Goal: Find specific page/section: Find specific page/section

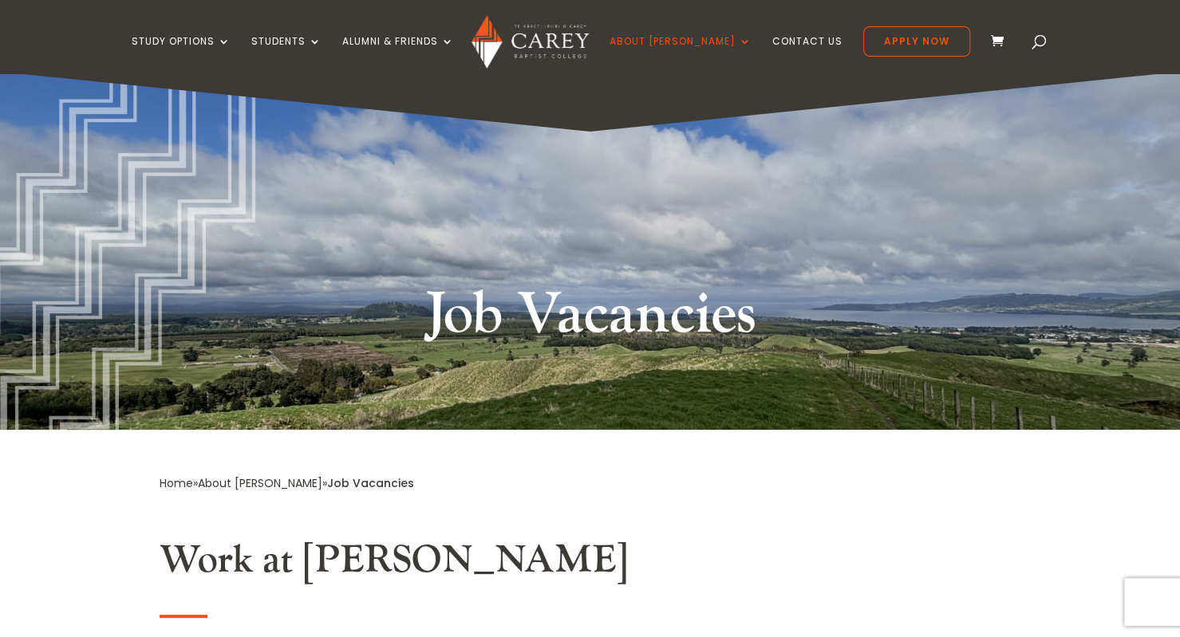
click at [1040, 45] on span at bounding box center [1040, 45] width 0 height 0
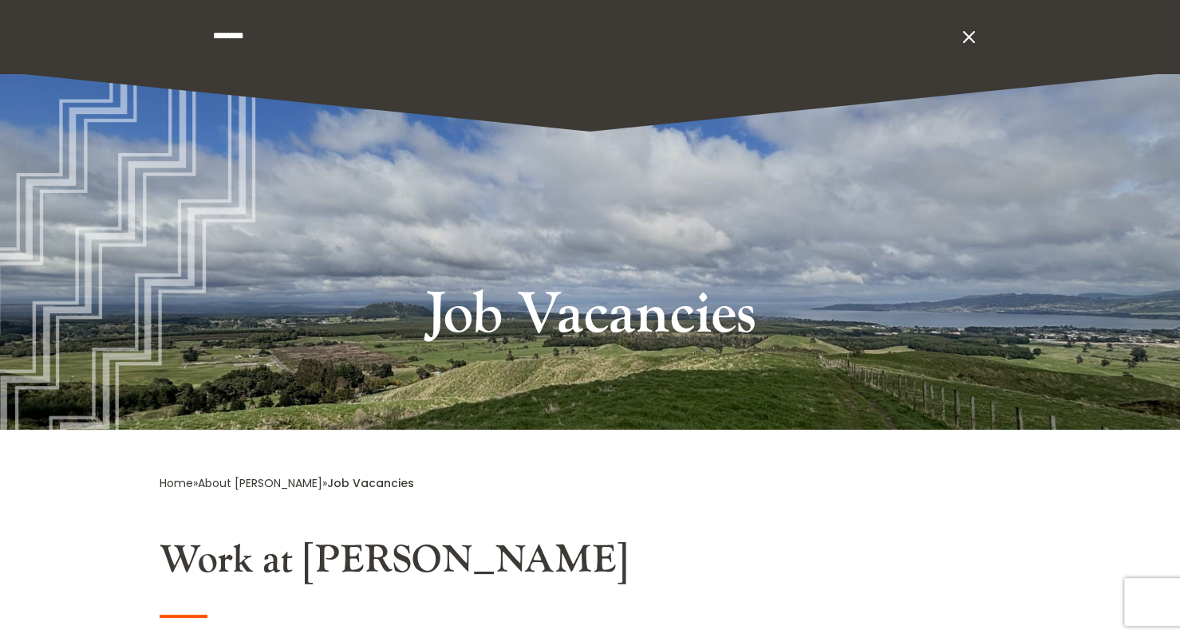
type input "**********"
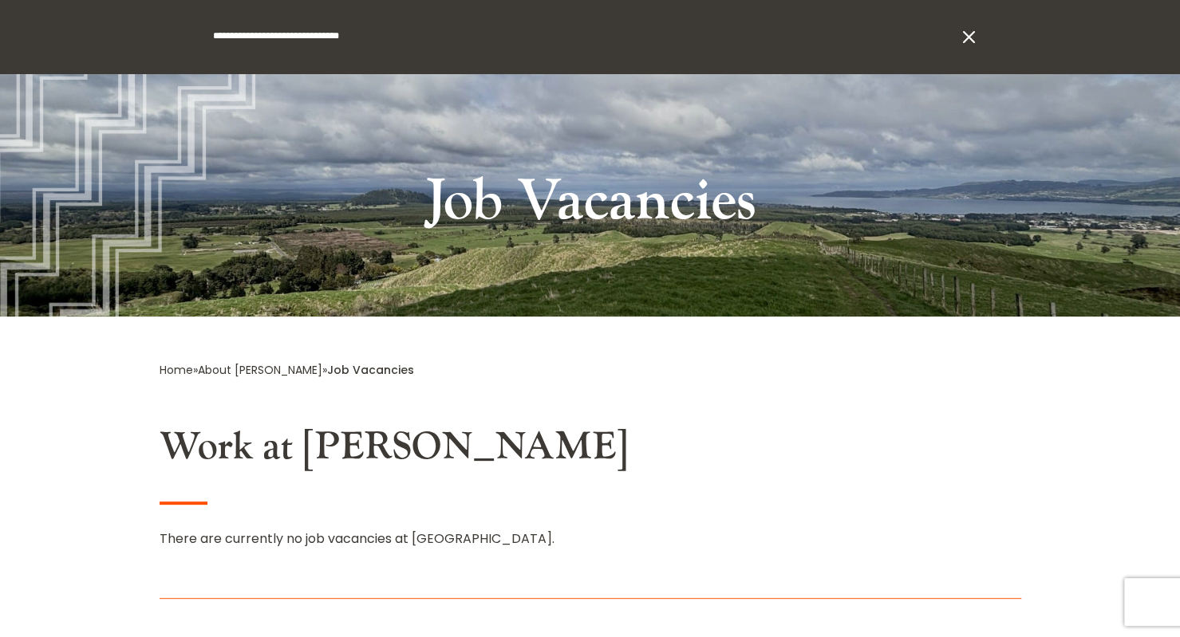
scroll to position [319, 0]
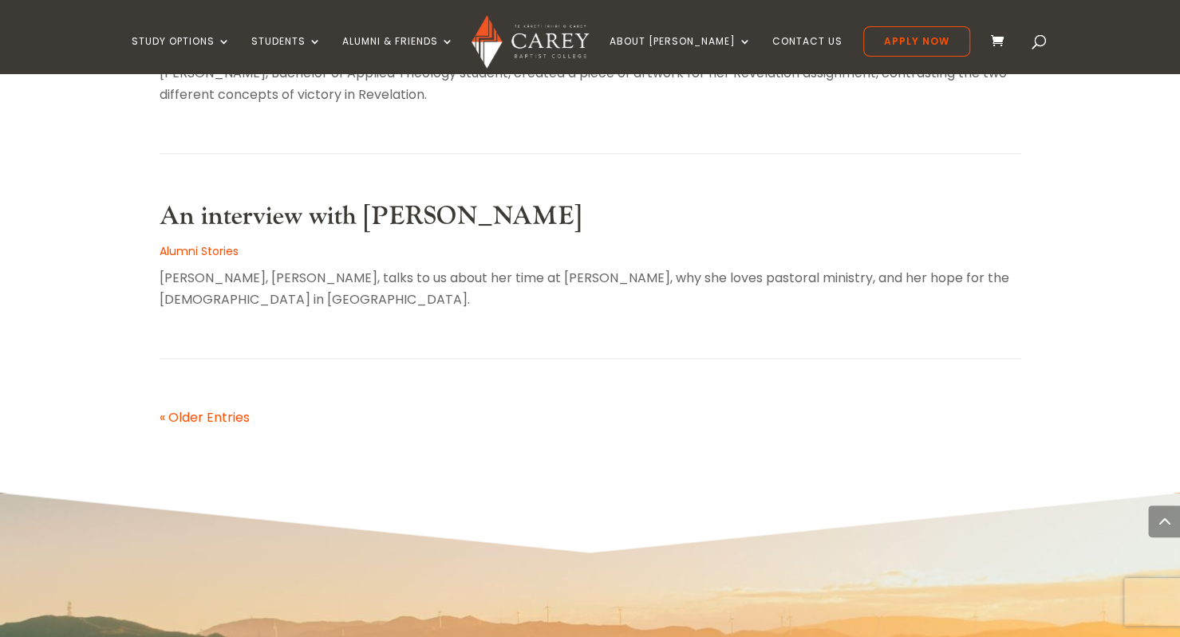
scroll to position [1277, 0]
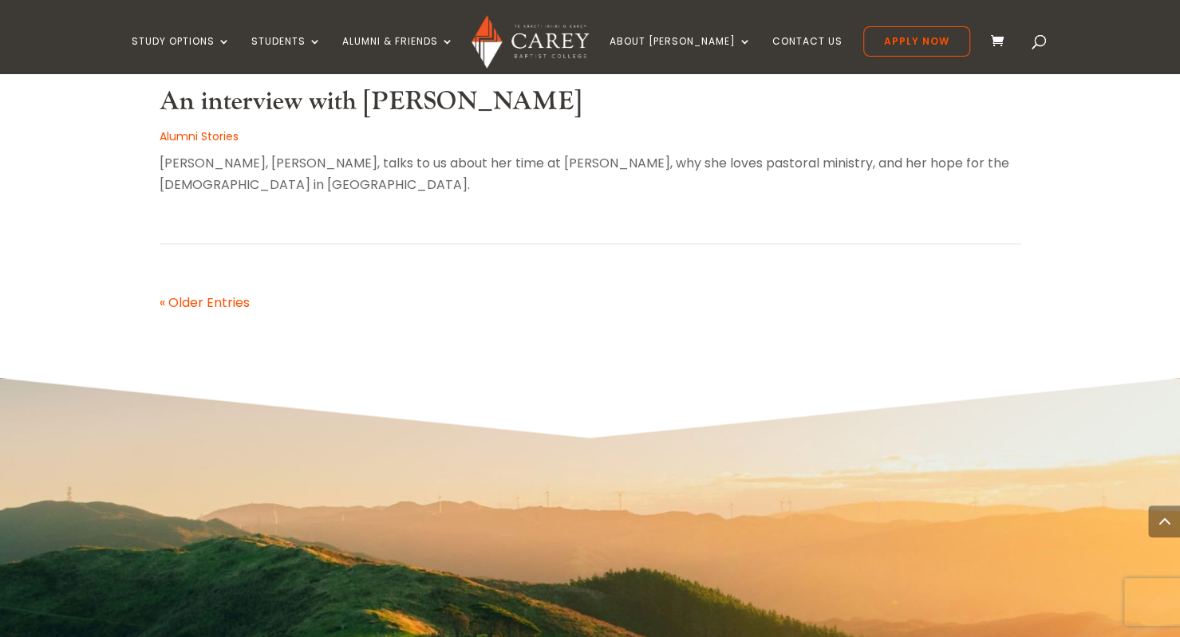
click at [182, 294] on link "« Older Entries" at bounding box center [205, 303] width 90 height 18
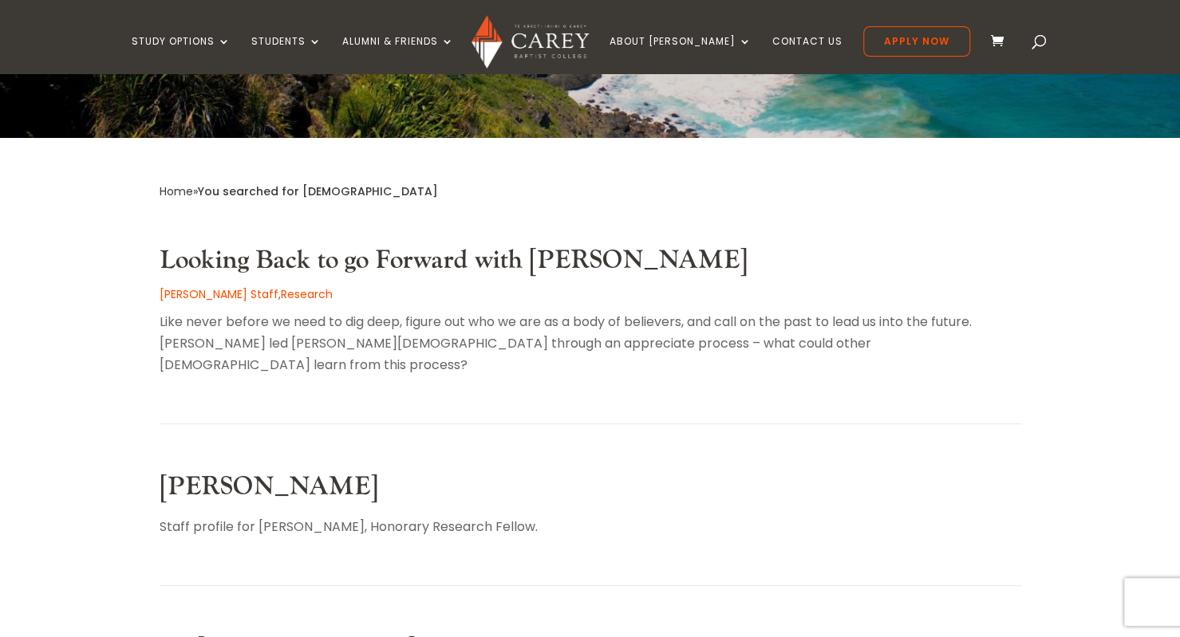
scroll to position [283, 0]
